Goal: Use online tool/utility: Use online tool/utility

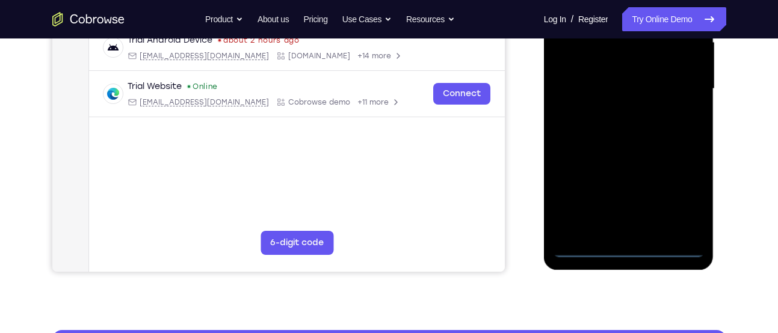
scroll to position [290, 0]
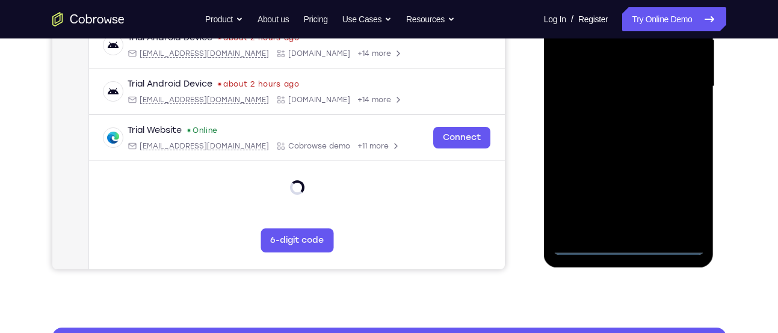
click at [625, 245] on div at bounding box center [629, 86] width 152 height 337
click at [679, 194] on div at bounding box center [629, 86] width 152 height 337
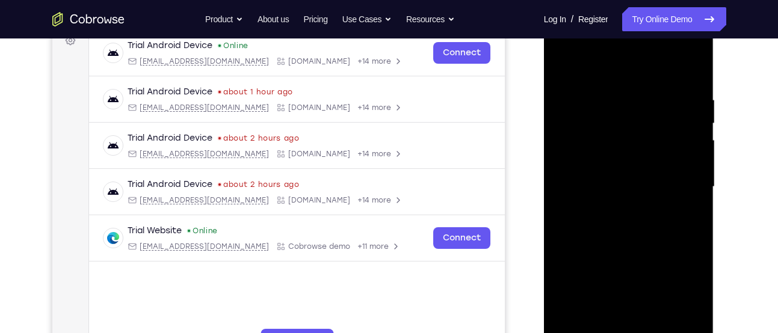
scroll to position [189, 0]
click at [580, 63] on div at bounding box center [629, 187] width 152 height 337
click at [683, 178] on div at bounding box center [629, 187] width 152 height 337
click at [617, 206] on div at bounding box center [629, 187] width 152 height 337
click at [648, 173] on div at bounding box center [629, 187] width 152 height 337
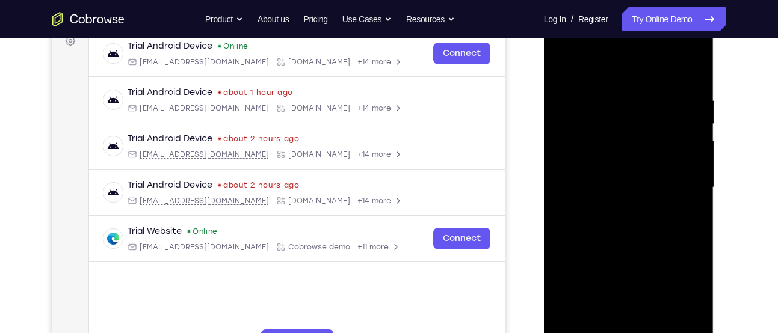
click at [648, 166] on div at bounding box center [629, 187] width 152 height 337
click at [630, 191] on div at bounding box center [629, 187] width 152 height 337
click at [627, 225] on div at bounding box center [629, 187] width 152 height 337
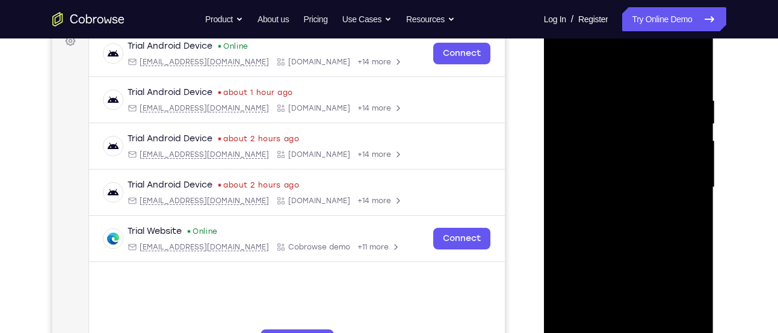
click at [627, 225] on div at bounding box center [629, 187] width 152 height 337
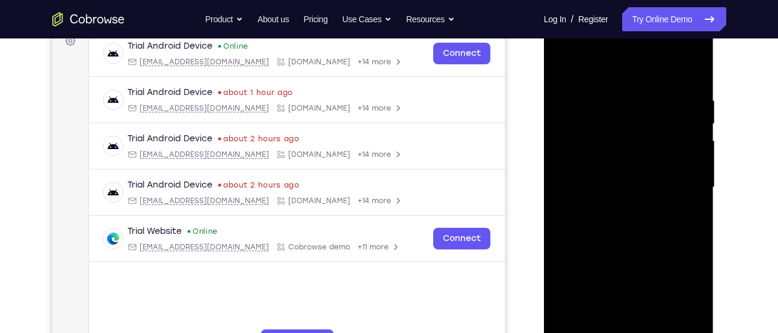
click at [627, 225] on div at bounding box center [629, 187] width 152 height 337
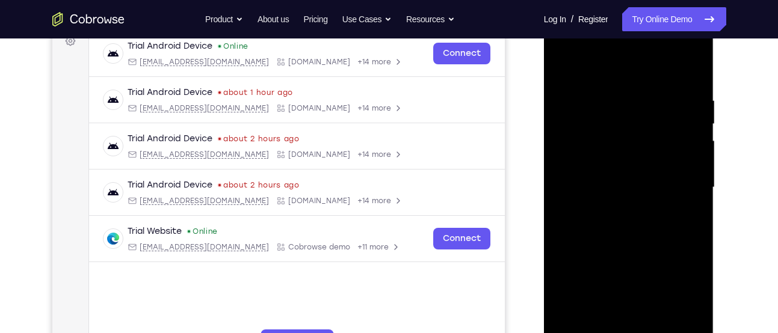
click at [627, 225] on div at bounding box center [629, 187] width 152 height 337
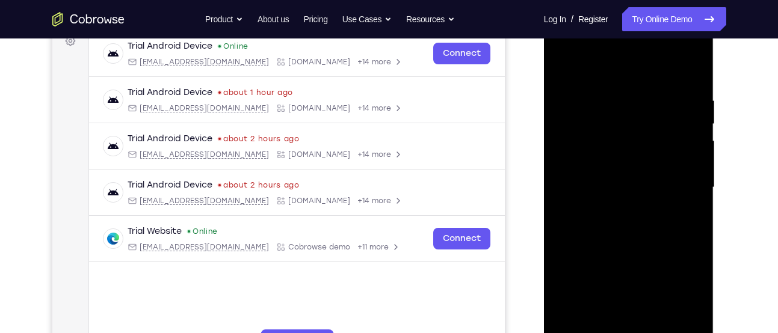
click at [627, 225] on div at bounding box center [629, 187] width 152 height 337
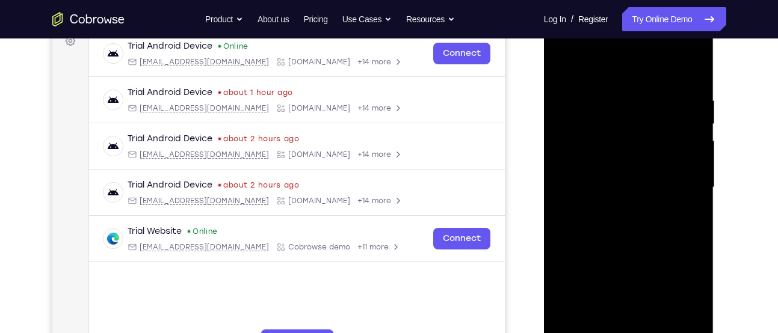
click at [627, 225] on div at bounding box center [629, 187] width 152 height 337
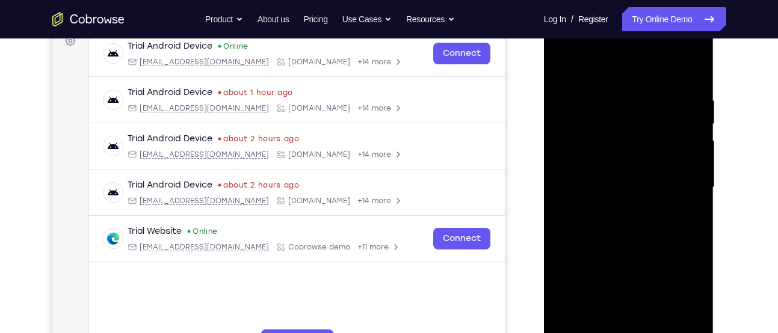
click at [627, 225] on div at bounding box center [629, 187] width 152 height 337
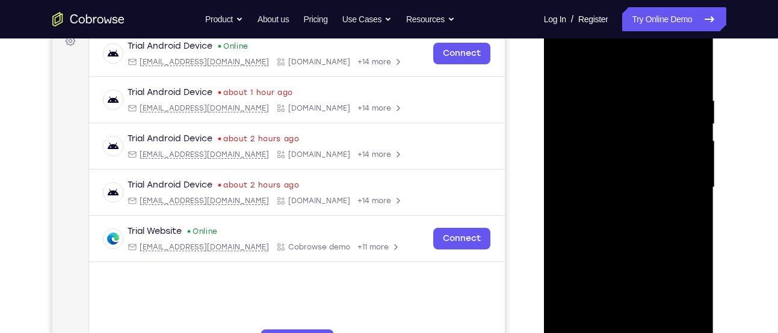
click at [627, 225] on div at bounding box center [629, 187] width 152 height 337
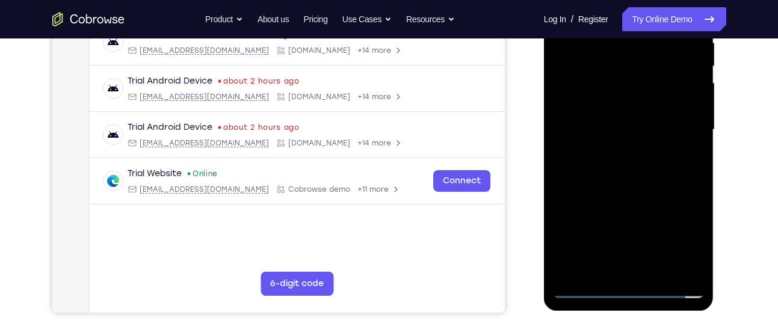
scroll to position [247, 0]
click at [633, 188] on div at bounding box center [629, 129] width 152 height 337
drag, startPoint x: 633, startPoint y: 188, endPoint x: 641, endPoint y: 125, distance: 63.0
click at [641, 125] on div at bounding box center [629, 129] width 152 height 337
click at [695, 121] on div at bounding box center [629, 129] width 152 height 337
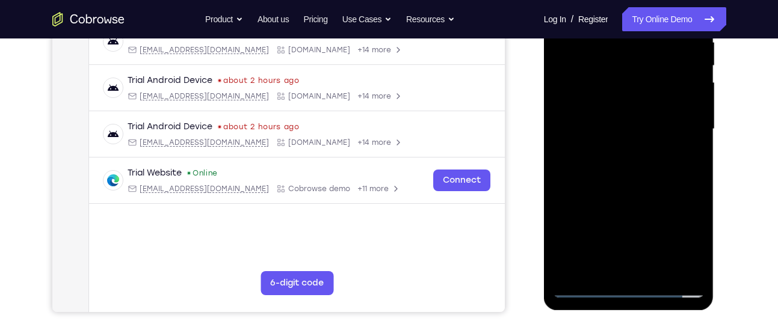
click at [695, 121] on div at bounding box center [629, 129] width 152 height 337
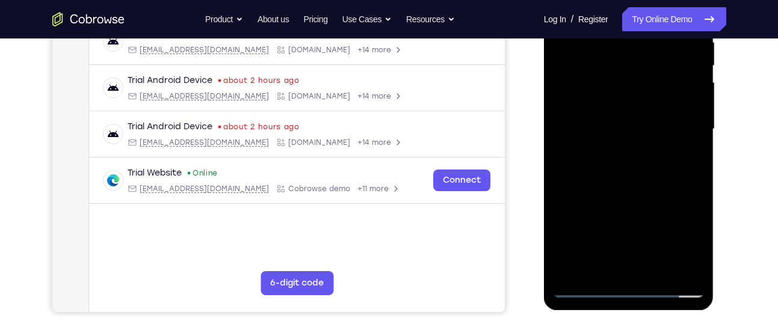
click at [563, 233] on div at bounding box center [629, 129] width 152 height 337
click at [654, 270] on div at bounding box center [629, 129] width 152 height 337
click at [625, 195] on div at bounding box center [629, 129] width 152 height 337
click at [627, 112] on div at bounding box center [629, 129] width 152 height 337
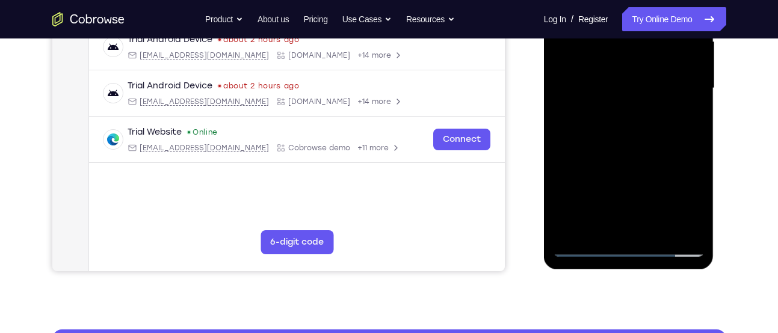
scroll to position [289, 0]
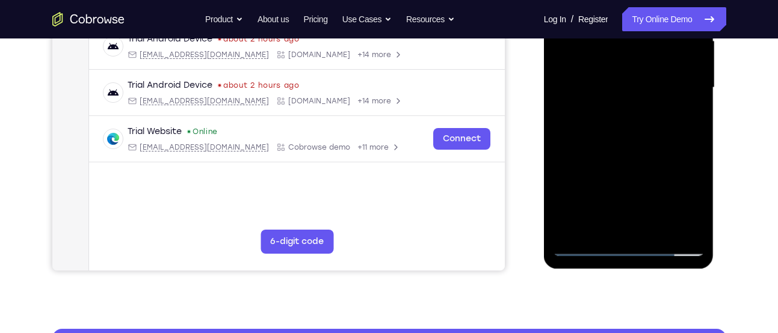
click at [597, 218] on div at bounding box center [629, 87] width 152 height 337
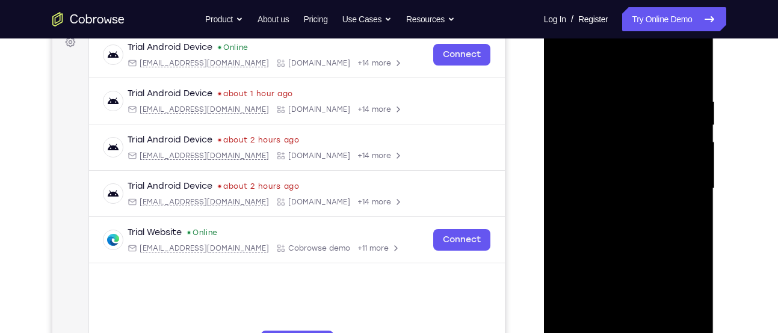
scroll to position [187, 0]
click at [562, 68] on div at bounding box center [629, 189] width 152 height 337
click at [565, 65] on div at bounding box center [629, 189] width 152 height 337
click at [695, 67] on div at bounding box center [629, 189] width 152 height 337
click at [562, 67] on div at bounding box center [629, 189] width 152 height 337
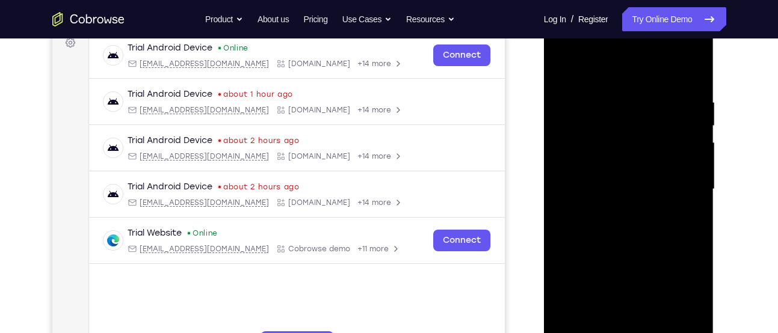
click at [598, 112] on div at bounding box center [629, 189] width 152 height 337
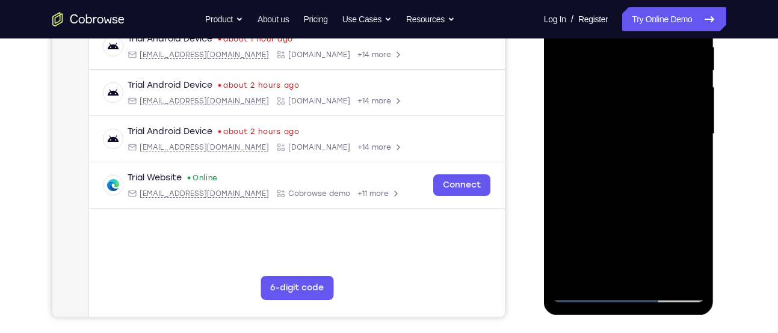
scroll to position [242, 0]
click at [670, 134] on div at bounding box center [629, 134] width 152 height 337
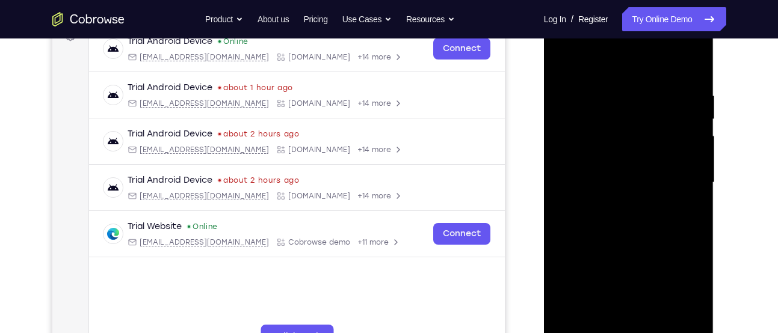
scroll to position [192, 0]
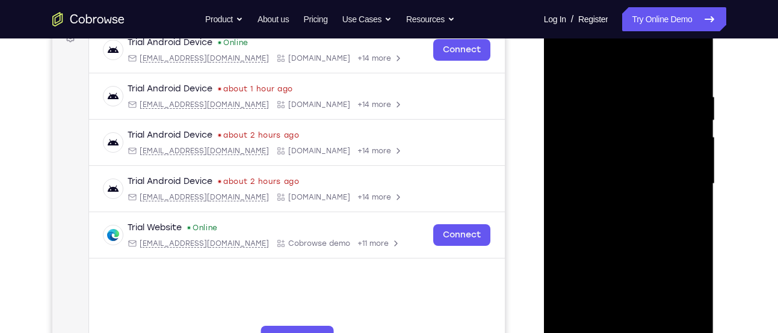
click at [564, 65] on div at bounding box center [629, 184] width 152 height 337
click at [633, 182] on div at bounding box center [629, 184] width 152 height 337
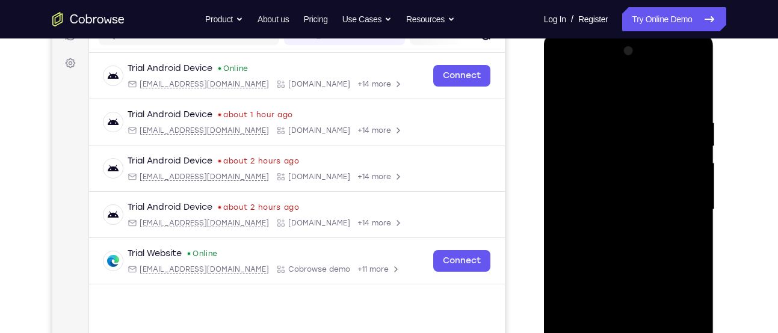
scroll to position [165, 0]
click at [567, 91] on div at bounding box center [629, 211] width 152 height 337
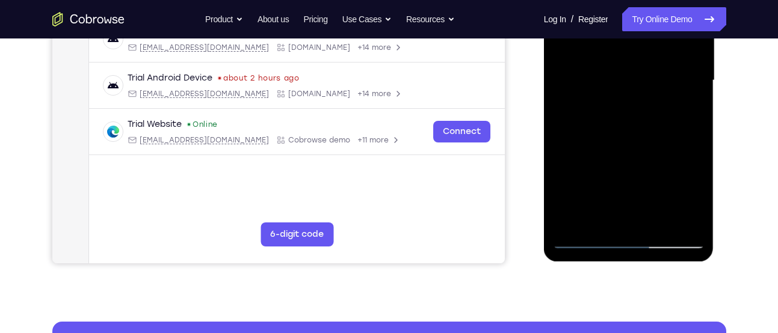
scroll to position [304, 0]
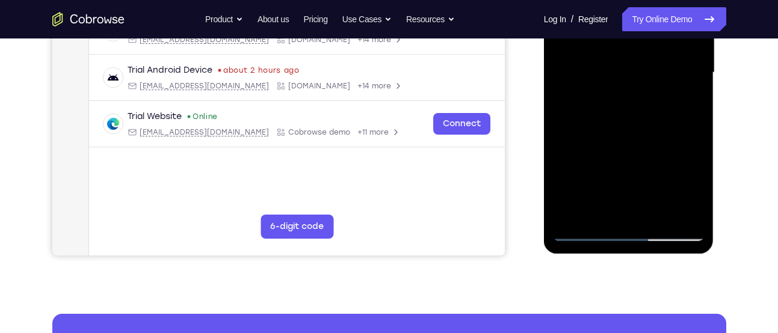
click at [576, 213] on div at bounding box center [629, 72] width 152 height 337
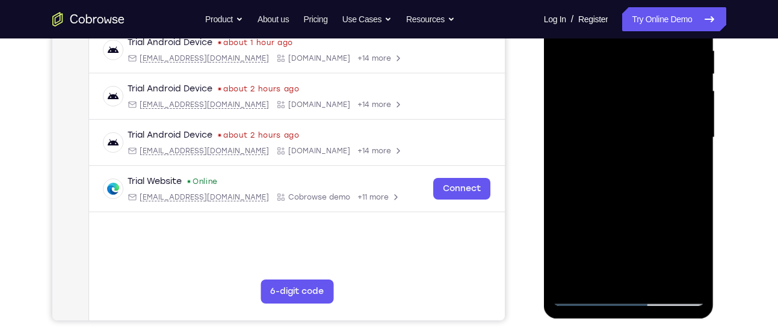
scroll to position [238, 0]
click at [609, 60] on div at bounding box center [629, 138] width 152 height 337
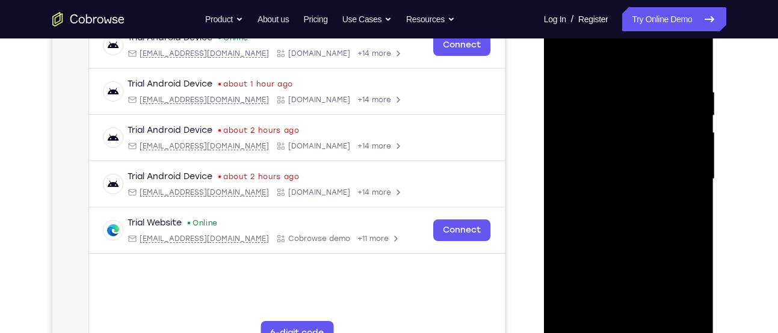
scroll to position [197, 0]
click at [690, 147] on div at bounding box center [629, 179] width 152 height 337
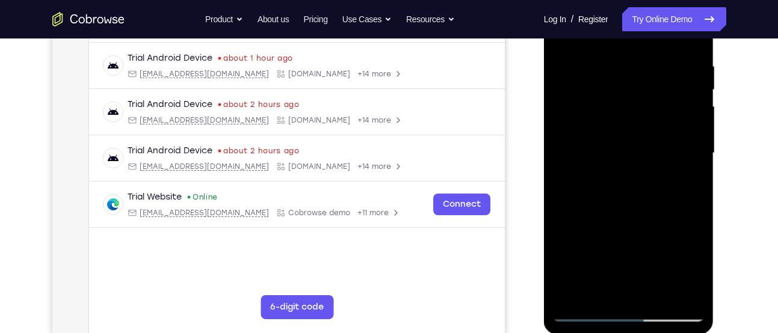
scroll to position [224, 0]
click at [695, 147] on div at bounding box center [629, 152] width 152 height 337
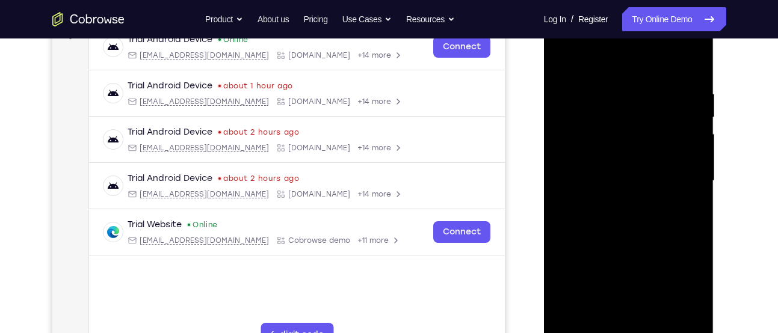
drag, startPoint x: 695, startPoint y: 176, endPoint x: 560, endPoint y: 147, distance: 137.9
click at [560, 147] on div at bounding box center [629, 181] width 152 height 337
click at [691, 168] on div at bounding box center [629, 181] width 152 height 337
click at [558, 156] on div at bounding box center [629, 181] width 152 height 337
click at [695, 153] on div at bounding box center [629, 181] width 152 height 337
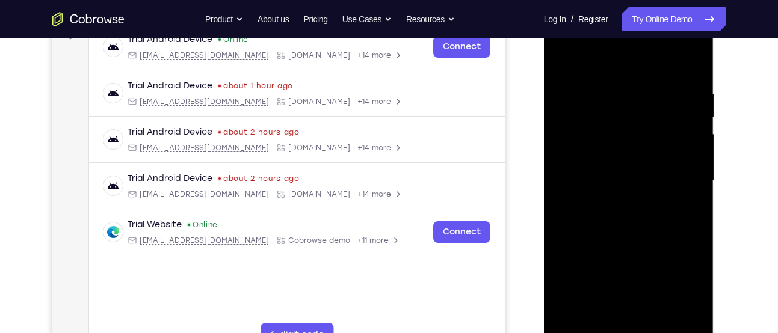
click at [695, 153] on div at bounding box center [629, 181] width 152 height 337
click at [696, 173] on div at bounding box center [629, 181] width 152 height 337
click at [695, 179] on div at bounding box center [629, 181] width 152 height 337
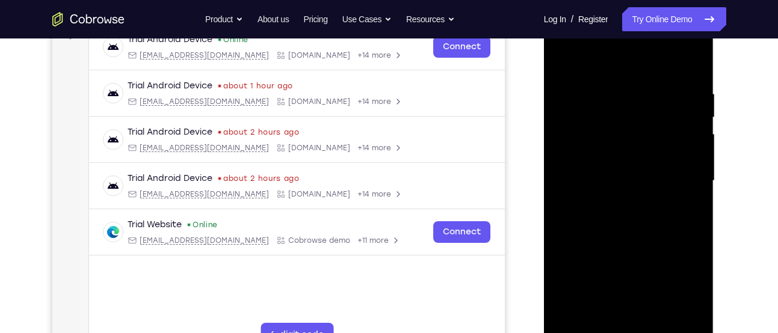
click at [560, 189] on div at bounding box center [629, 181] width 152 height 337
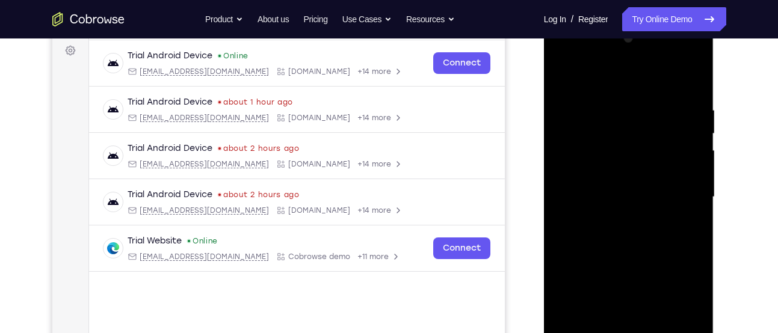
scroll to position [179, 0]
click at [556, 176] on div at bounding box center [629, 197] width 152 height 337
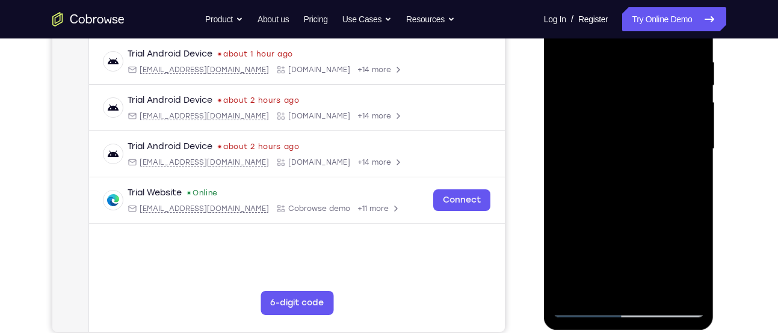
scroll to position [228, 0]
click at [696, 165] on div at bounding box center [629, 148] width 152 height 337
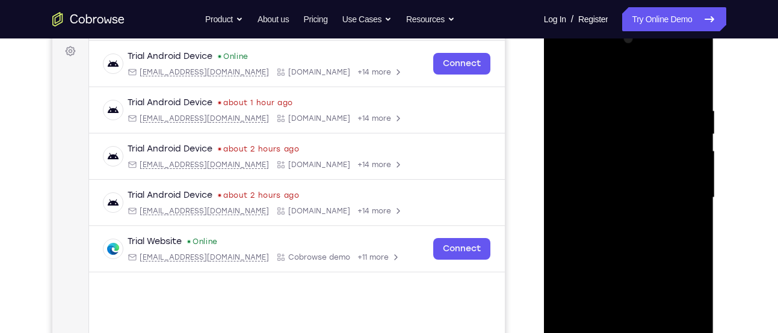
scroll to position [178, 0]
click at [692, 179] on div at bounding box center [629, 198] width 152 height 337
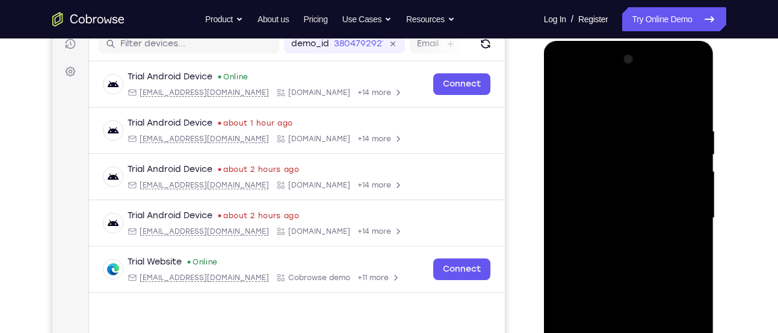
scroll to position [158, 0]
click at [690, 176] on div at bounding box center [629, 219] width 152 height 337
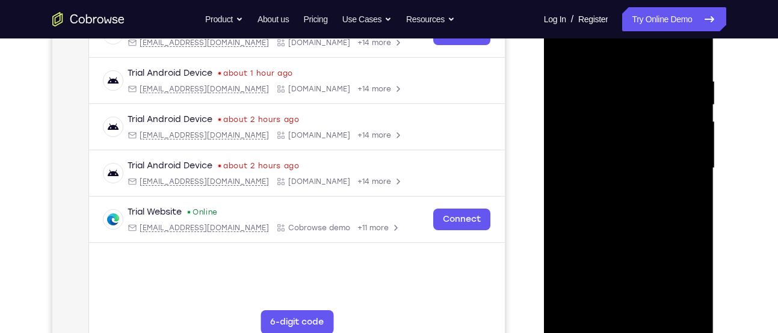
scroll to position [217, 0]
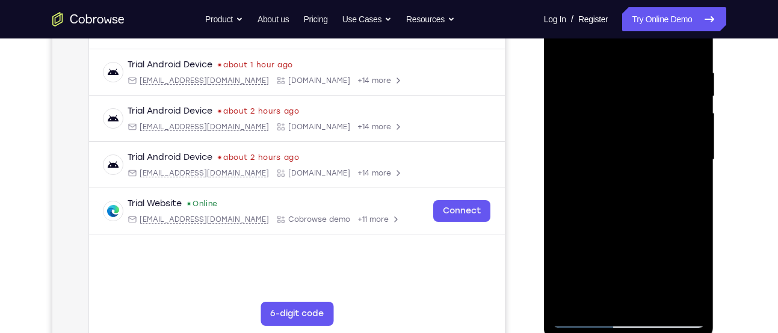
click at [690, 176] on div at bounding box center [629, 160] width 152 height 337
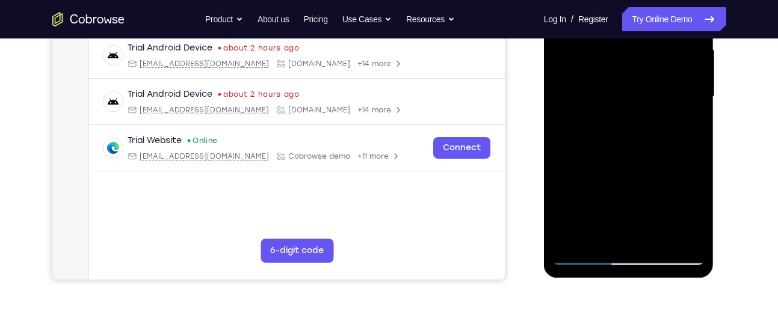
scroll to position [289, 0]
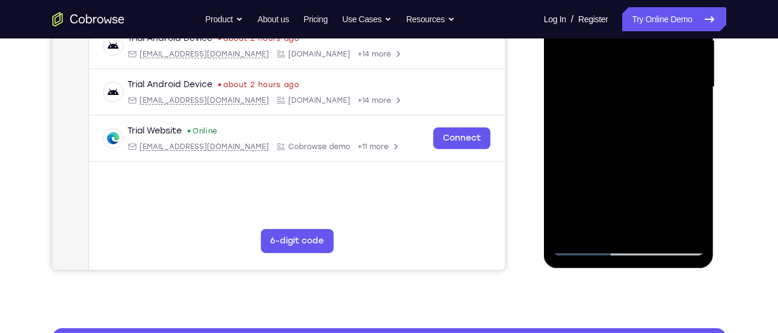
click at [692, 167] on div at bounding box center [629, 87] width 152 height 337
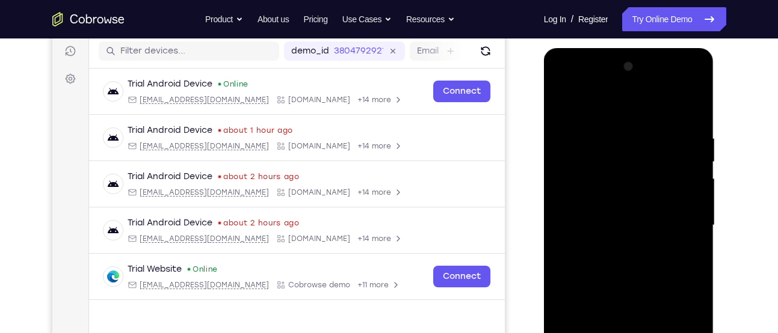
scroll to position [149, 0]
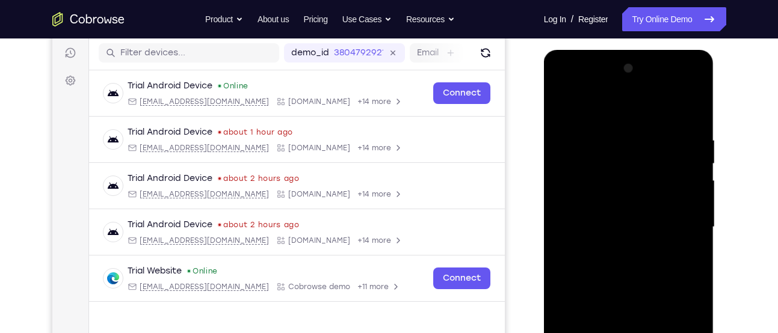
click at [692, 110] on div at bounding box center [629, 227] width 152 height 337
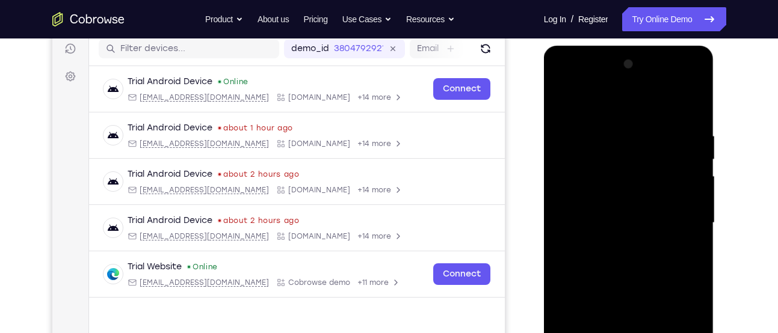
scroll to position [152, 0]
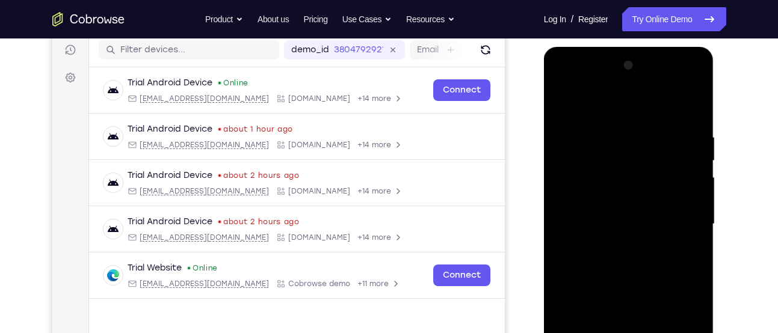
drag, startPoint x: 630, startPoint y: 153, endPoint x: 595, endPoint y: 275, distance: 126.8
click at [595, 275] on div at bounding box center [629, 224] width 152 height 337
click at [617, 141] on div at bounding box center [629, 224] width 152 height 337
click at [690, 109] on div at bounding box center [629, 224] width 152 height 337
click at [557, 168] on div at bounding box center [629, 224] width 152 height 337
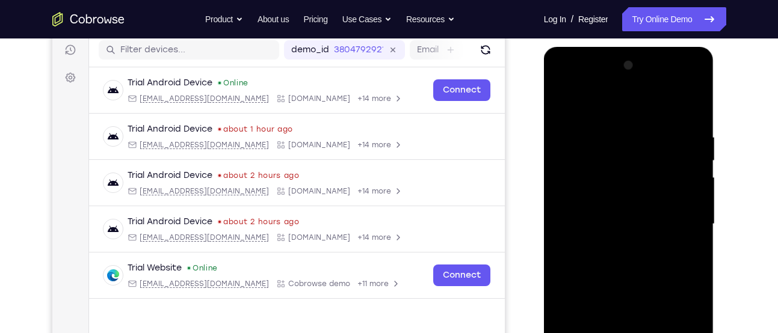
click at [692, 103] on div at bounding box center [629, 224] width 152 height 337
click at [650, 131] on div at bounding box center [629, 224] width 152 height 337
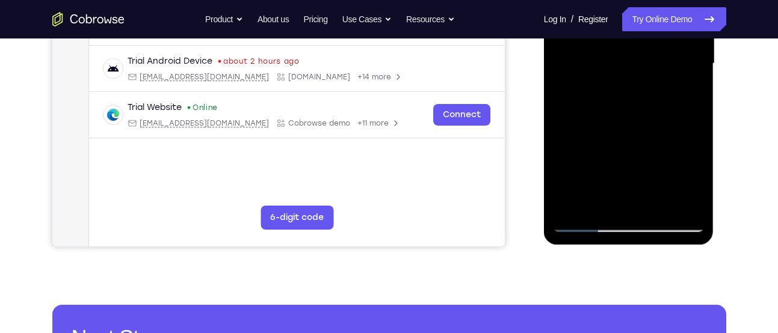
scroll to position [313, 0]
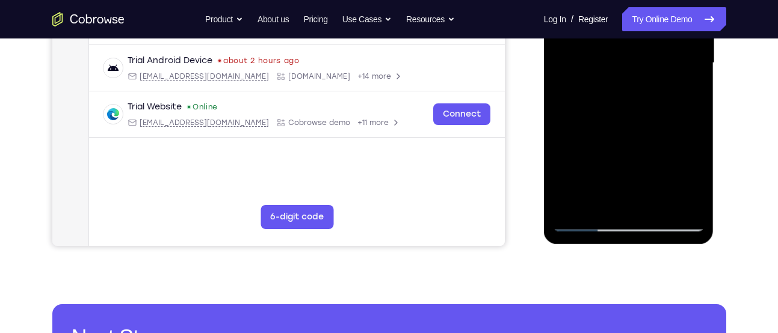
click at [692, 200] on div at bounding box center [629, 63] width 152 height 337
click at [673, 201] on div at bounding box center [629, 63] width 152 height 337
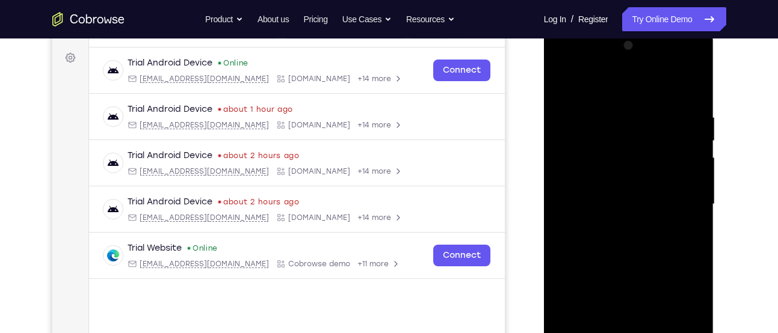
scroll to position [170, 0]
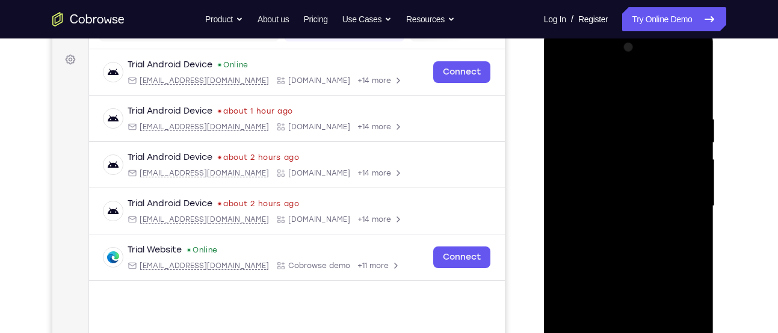
click at [692, 129] on div at bounding box center [629, 206] width 152 height 337
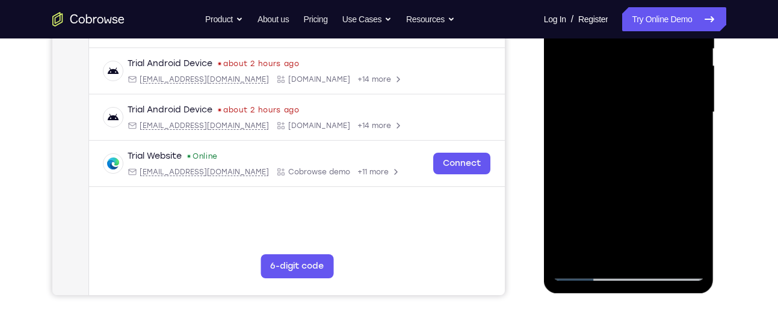
scroll to position [266, 0]
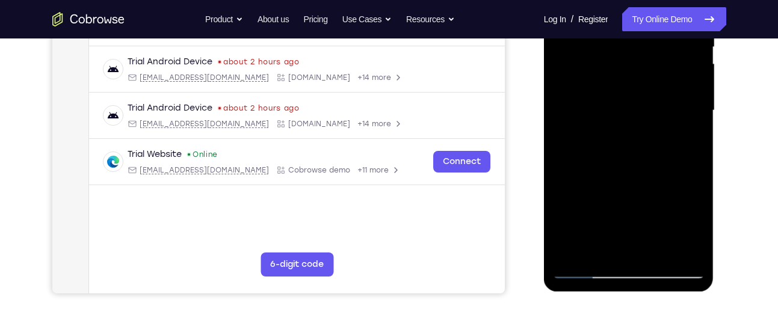
click at [675, 248] on div at bounding box center [629, 110] width 152 height 337
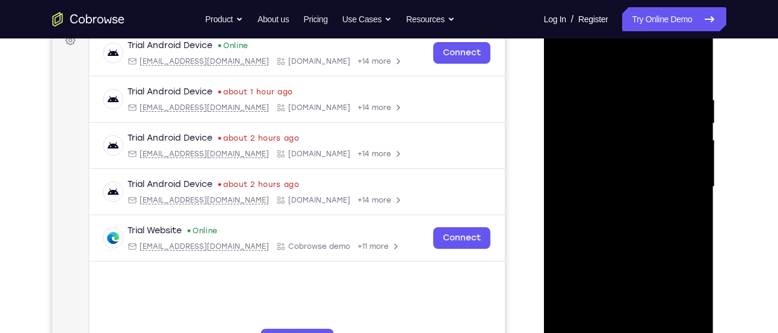
scroll to position [188, 0]
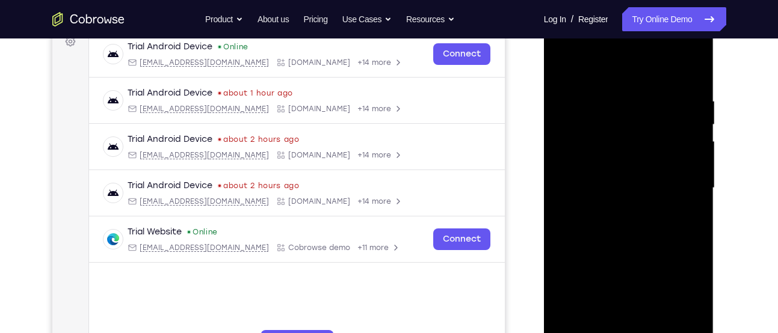
click at [701, 161] on div at bounding box center [629, 188] width 152 height 337
click at [698, 141] on div at bounding box center [629, 188] width 152 height 337
click at [687, 72] on div at bounding box center [629, 188] width 152 height 337
drag, startPoint x: 628, startPoint y: 103, endPoint x: 579, endPoint y: 275, distance: 178.9
click at [579, 275] on div at bounding box center [629, 188] width 152 height 337
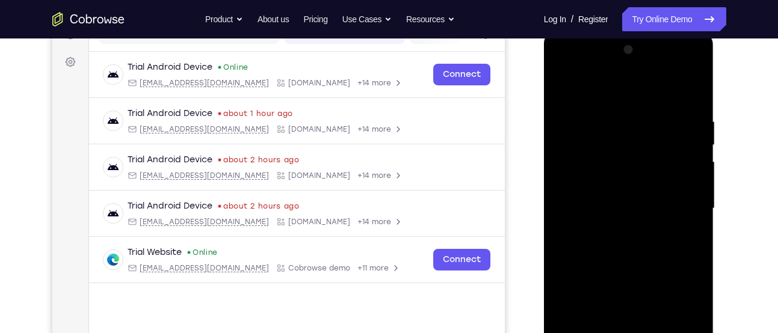
scroll to position [167, 0]
click at [616, 118] on div at bounding box center [629, 209] width 152 height 337
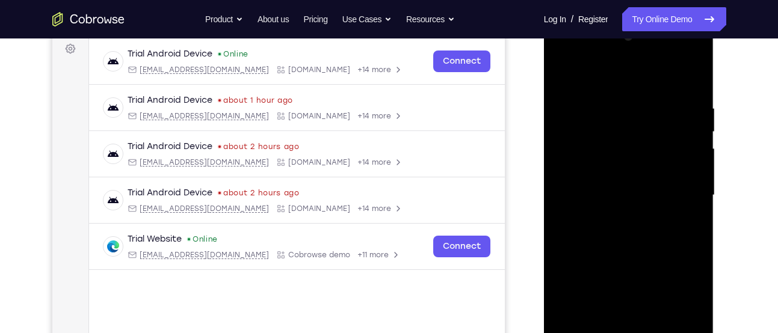
scroll to position [182, 0]
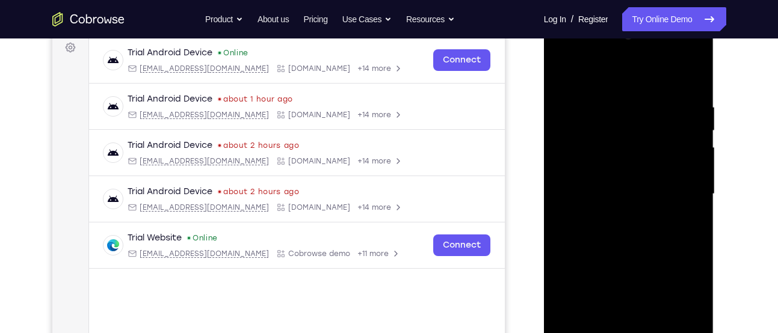
click at [694, 150] on div at bounding box center [629, 194] width 152 height 337
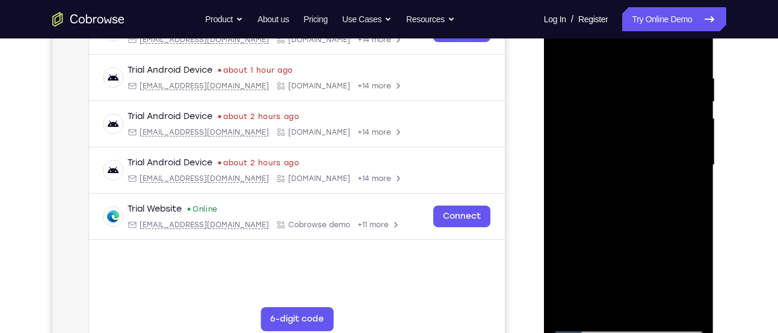
scroll to position [203, 0]
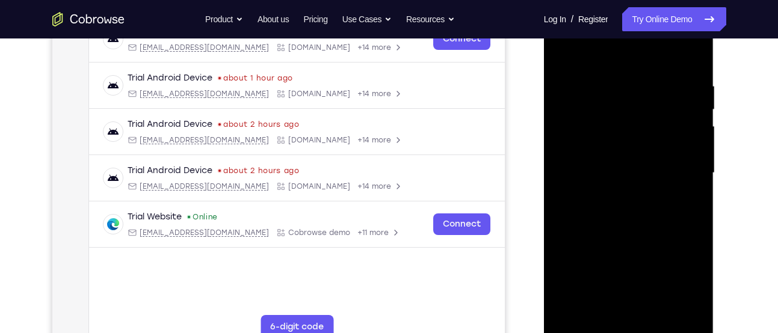
click at [694, 150] on div at bounding box center [629, 173] width 152 height 337
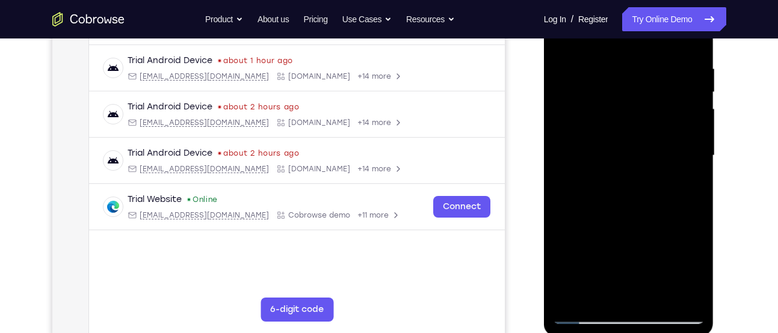
scroll to position [222, 0]
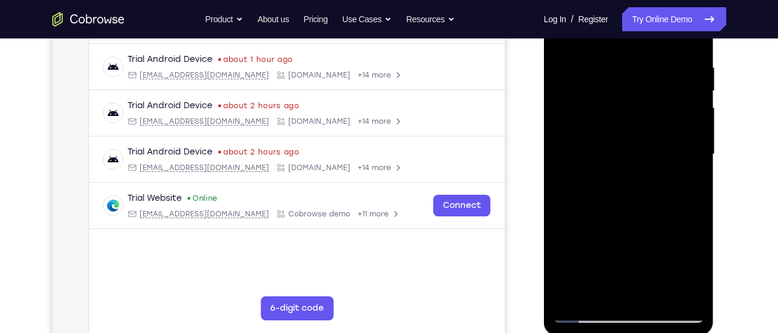
click at [694, 150] on div at bounding box center [629, 154] width 152 height 337
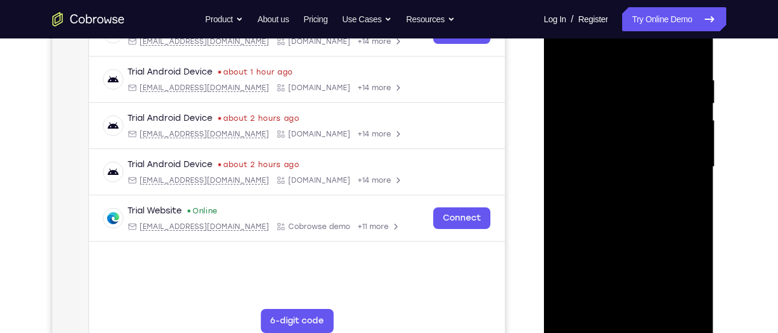
scroll to position [209, 0]
click at [693, 160] on div at bounding box center [629, 167] width 152 height 337
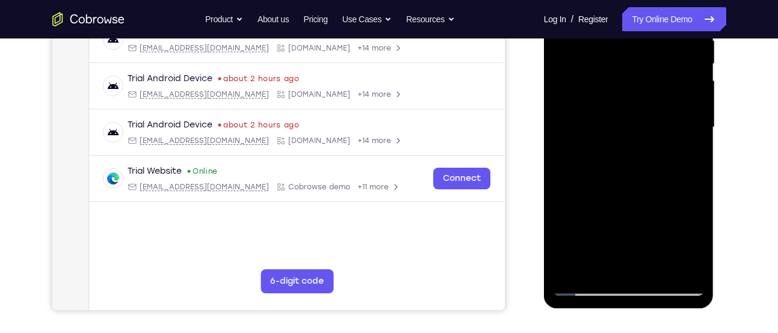
scroll to position [247, 0]
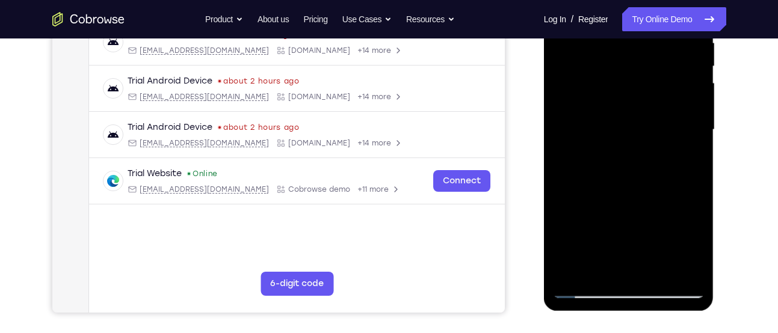
click at [693, 160] on div at bounding box center [629, 130] width 152 height 337
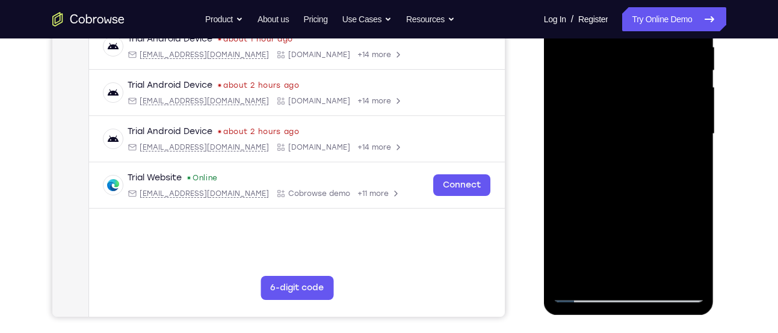
scroll to position [242, 0]
click at [693, 160] on div at bounding box center [629, 134] width 152 height 337
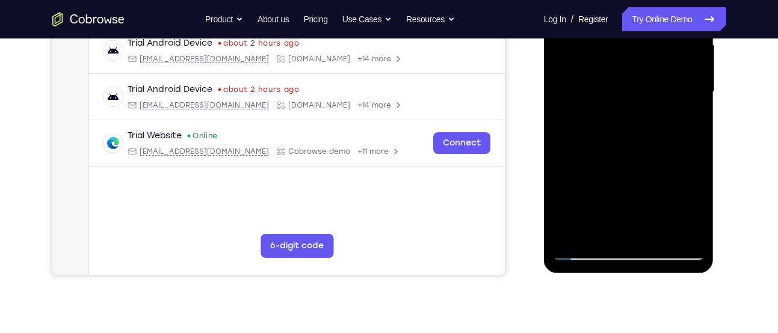
scroll to position [285, 0]
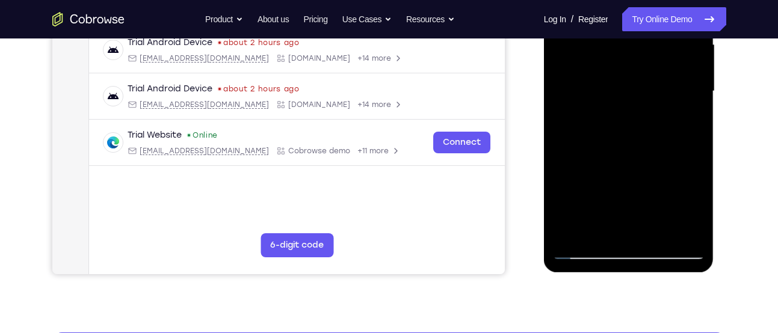
click at [693, 160] on div at bounding box center [629, 91] width 152 height 337
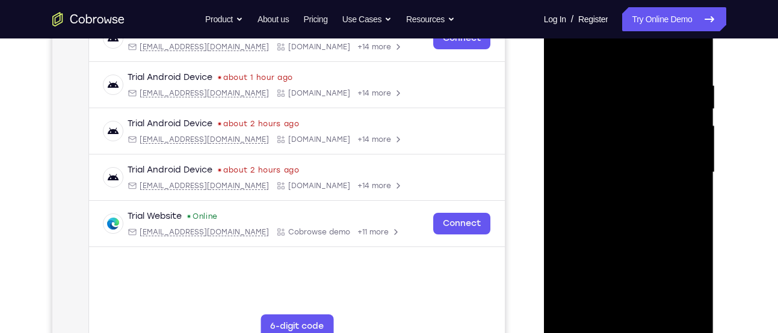
scroll to position [205, 0]
click at [693, 160] on div at bounding box center [629, 171] width 152 height 337
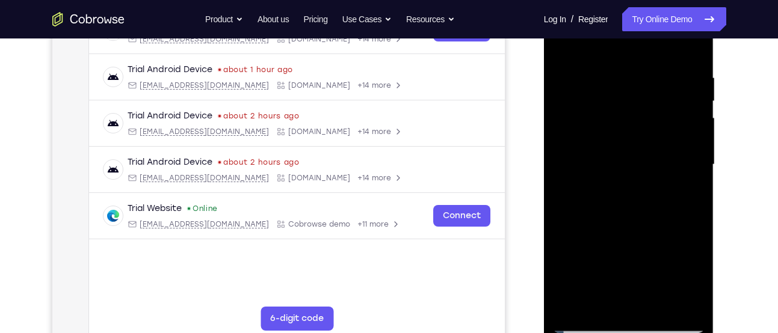
scroll to position [212, 0]
click at [693, 160] on div at bounding box center [629, 164] width 152 height 337
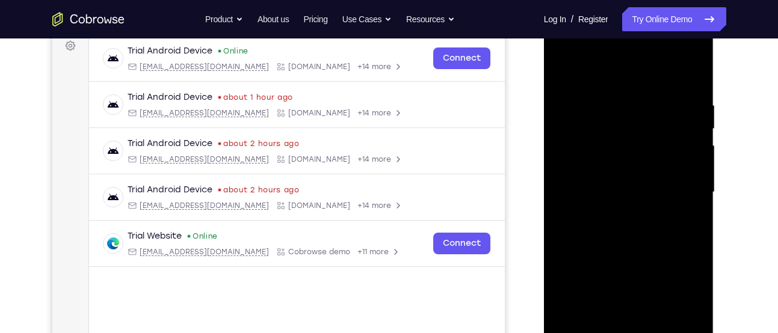
scroll to position [183, 0]
click at [565, 127] on div at bounding box center [629, 193] width 152 height 337
click at [559, 132] on div at bounding box center [629, 193] width 152 height 337
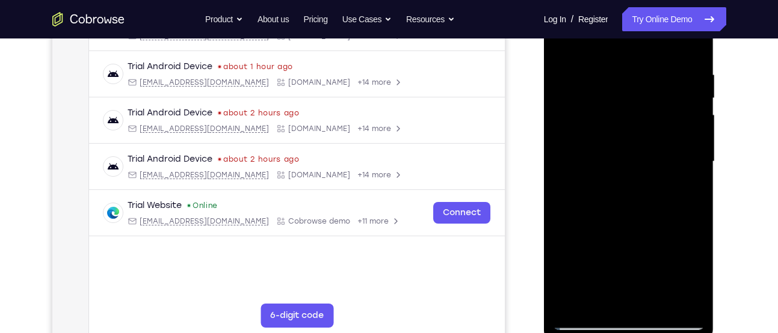
click at [619, 154] on div at bounding box center [629, 161] width 152 height 337
click at [624, 143] on div at bounding box center [629, 161] width 152 height 337
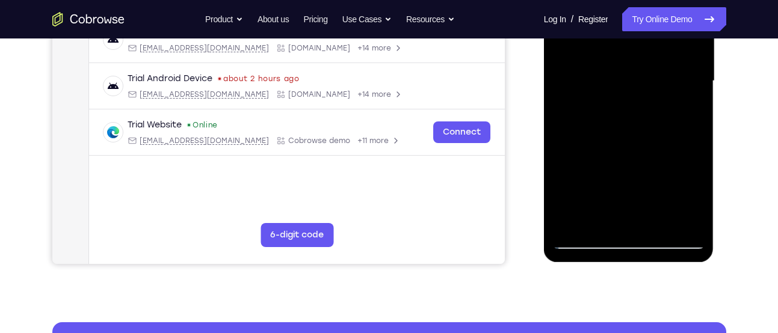
scroll to position [296, 0]
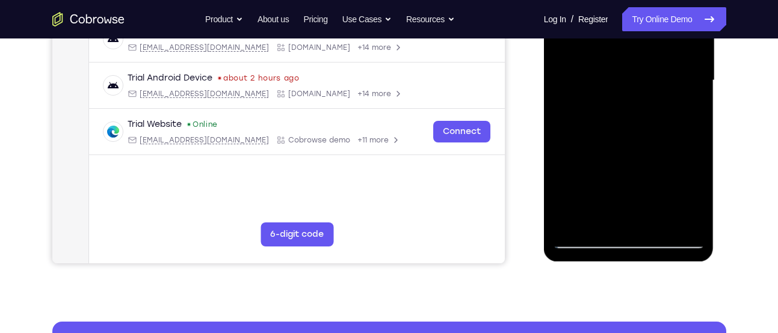
click at [693, 197] on div at bounding box center [629, 80] width 152 height 337
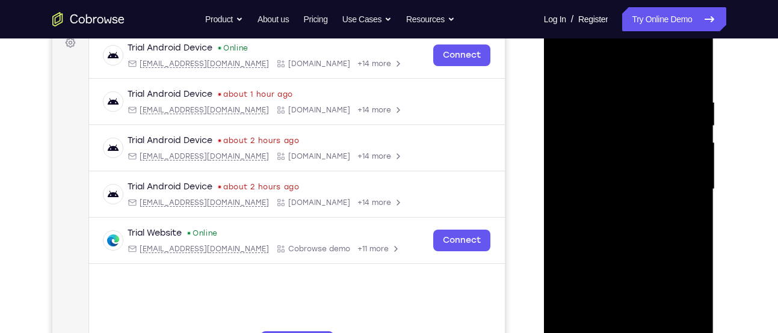
click at [615, 132] on div at bounding box center [629, 189] width 152 height 337
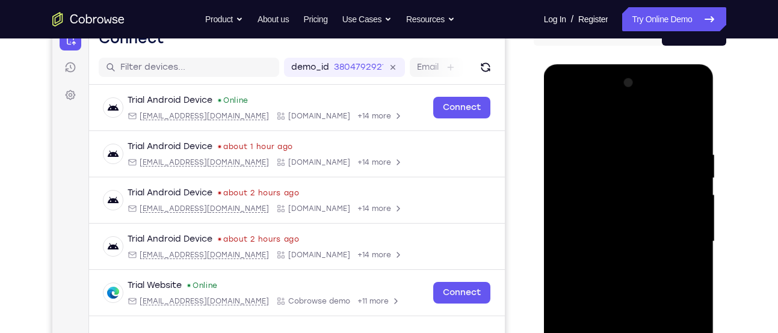
scroll to position [132, 0]
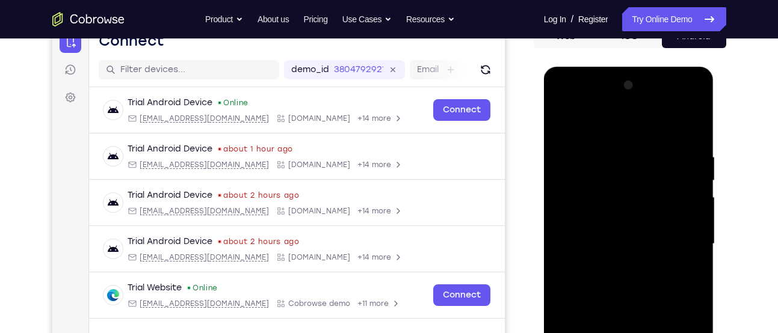
click at [557, 124] on div at bounding box center [629, 244] width 152 height 337
drag, startPoint x: 701, startPoint y: 176, endPoint x: 691, endPoint y: 176, distance: 9.6
click at [691, 176] on div at bounding box center [629, 244] width 152 height 337
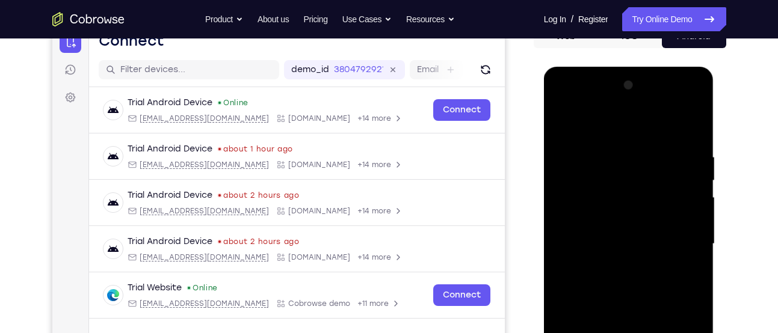
click at [691, 176] on div at bounding box center [629, 244] width 152 height 337
click at [695, 127] on div at bounding box center [629, 244] width 152 height 337
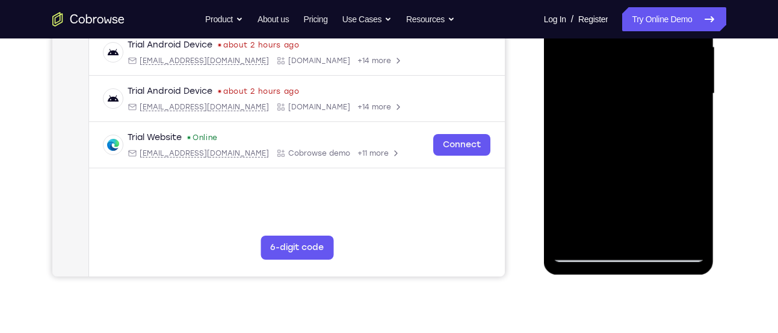
scroll to position [283, 0]
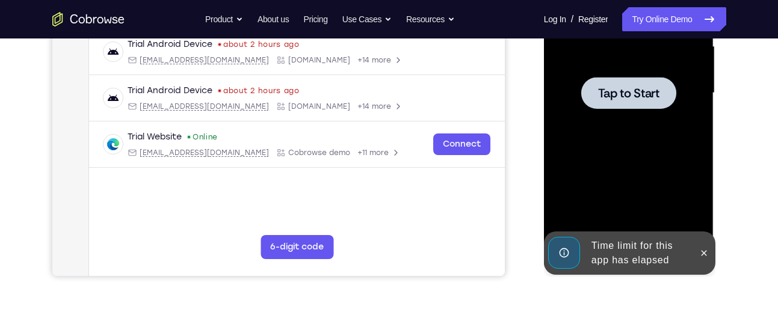
click at [660, 233] on div "Online web based iOS Simulators and Android Emulators. Run iPhone, iPad, Mobile…" at bounding box center [629, 96] width 171 height 361
